Goal: Find specific page/section: Locate item on page

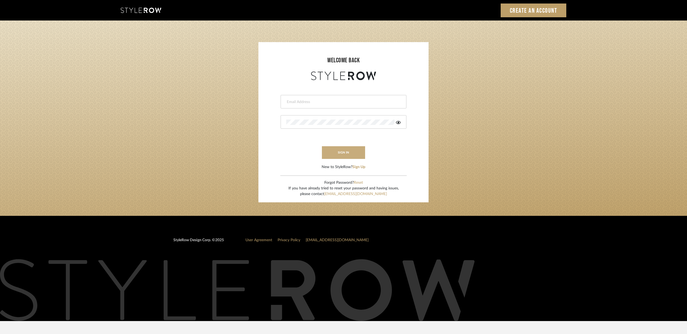
type input "terri@coastal-interiors.net"
click at [346, 153] on button "sign in" at bounding box center [343, 152] width 43 height 13
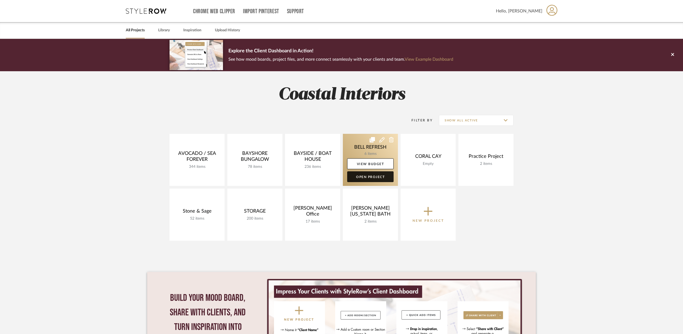
click at [364, 178] on link "Open Project" at bounding box center [370, 176] width 46 height 11
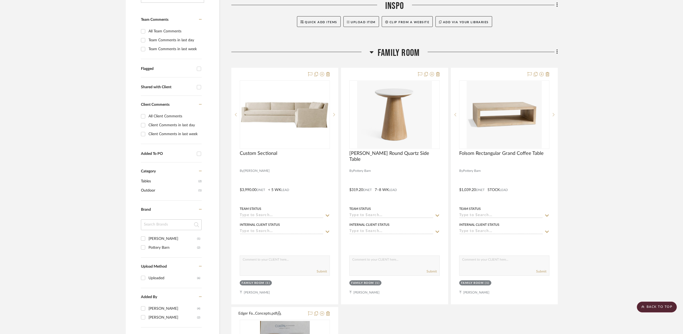
scroll to position [141, 0]
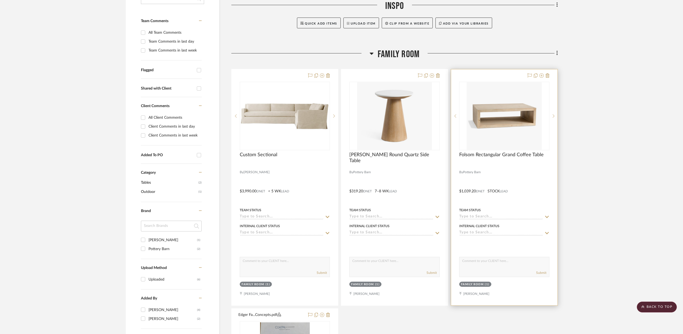
click at [494, 126] on img "0" at bounding box center [504, 115] width 75 height 67
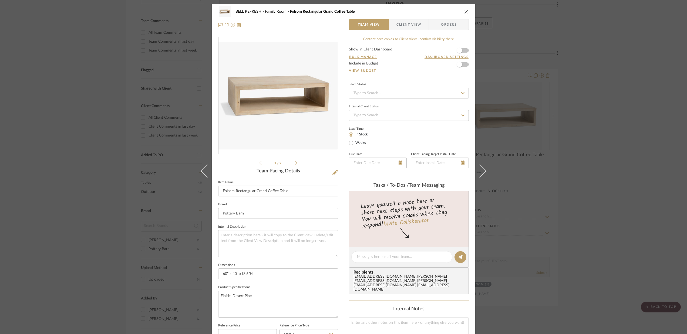
click at [467, 8] on div "BELL REFRESH Family Room Folsom Rectangular Grand Coffee Table Team View Client…" at bounding box center [343, 18] width 263 height 28
click at [464, 11] on icon "close" at bounding box center [466, 11] width 4 height 4
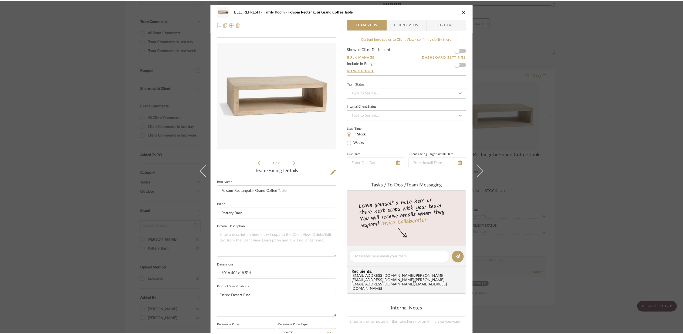
scroll to position [141, 0]
